Goal: Check status: Check status

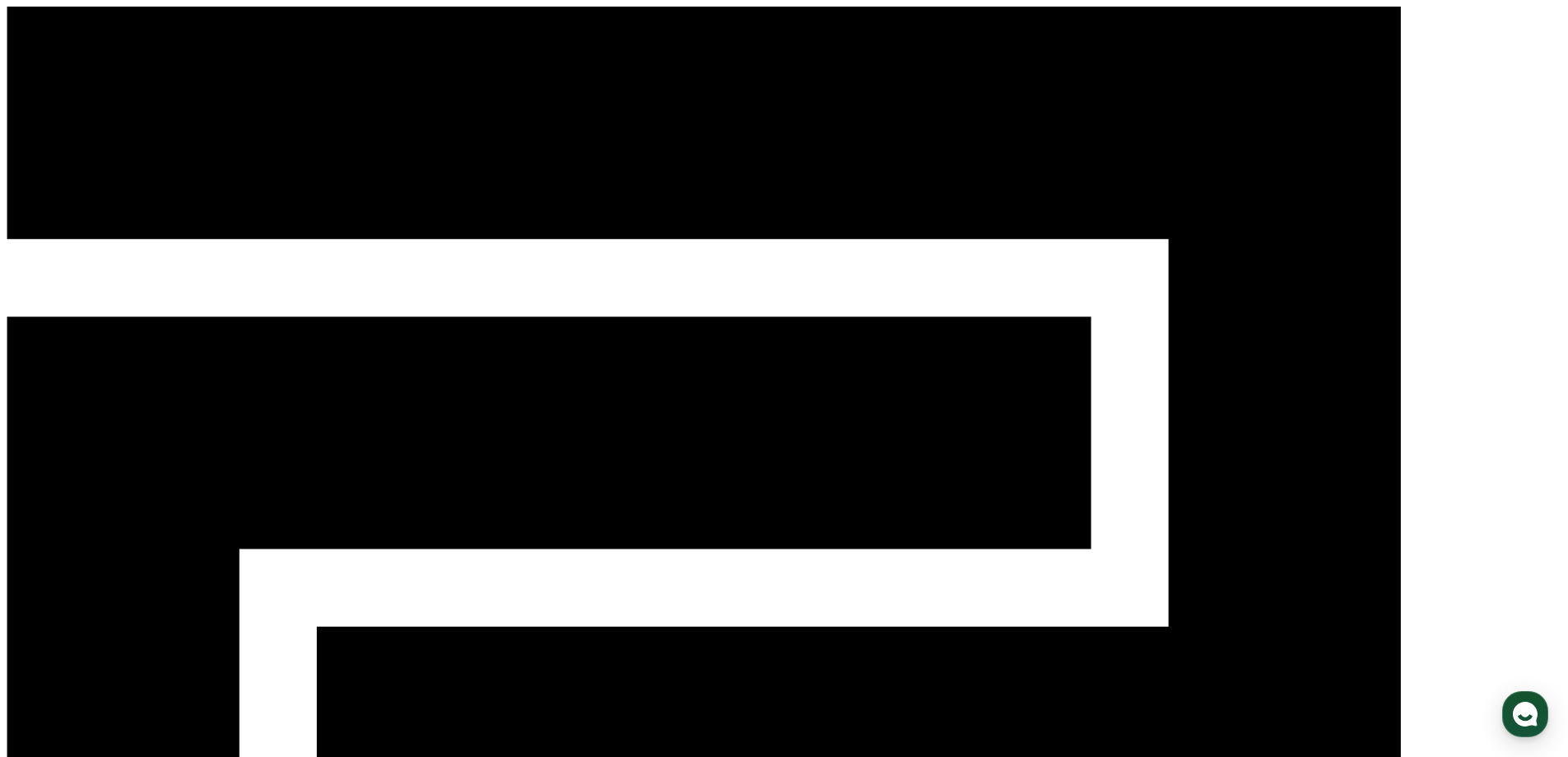
drag, startPoint x: 699, startPoint y: 249, endPoint x: 809, endPoint y: 186, distance: 126.8
